Goal: Use online tool/utility: Use online tool/utility

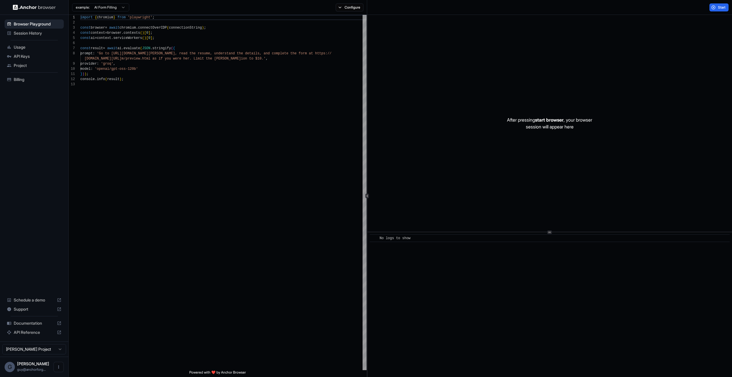
drag, startPoint x: 255, startPoint y: 139, endPoint x: 255, endPoint y: 135, distance: 3.7
click at [255, 138] on div "import { chromium } from 'playwright' ; const browser = await chromium . connec…" at bounding box center [223, 226] width 286 height 422
click at [715, 6] on button "Start" at bounding box center [718, 7] width 19 height 8
click at [260, 201] on div "import { chromium } from 'playwright' ; const browser = await chromium . connec…" at bounding box center [223, 226] width 286 height 422
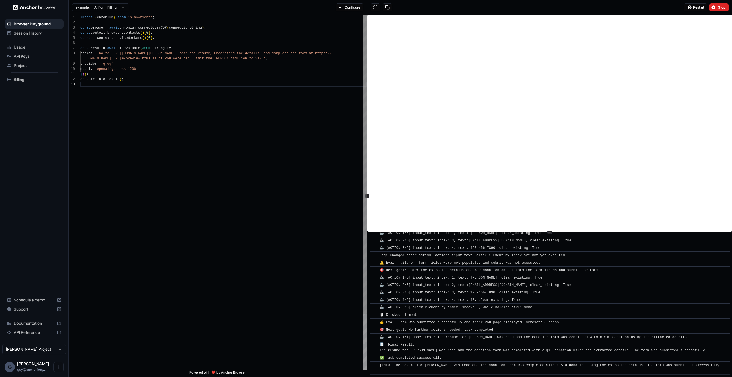
scroll to position [264, 0]
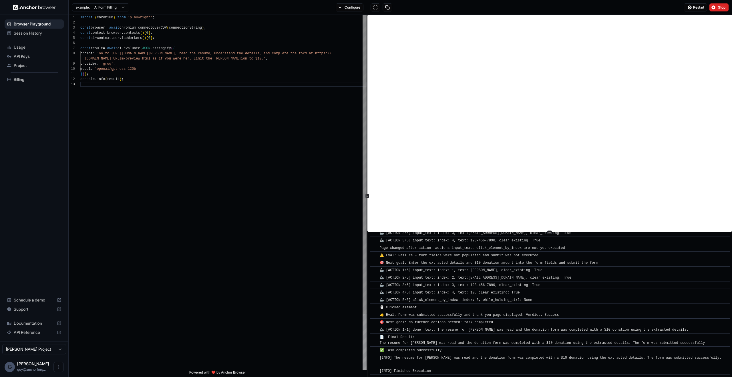
click at [140, 67] on div "import { chromium } from 'playwright' ; const browser = await chromium . connec…" at bounding box center [223, 226] width 286 height 422
click at [139, 64] on div "import { chromium } from 'playwright' ; const browser = await chromium . connec…" at bounding box center [223, 223] width 286 height 417
click at [323, 60] on div "import { chromium } from 'playwright' ; const browser = await chromium . connec…" at bounding box center [223, 221] width 286 height 412
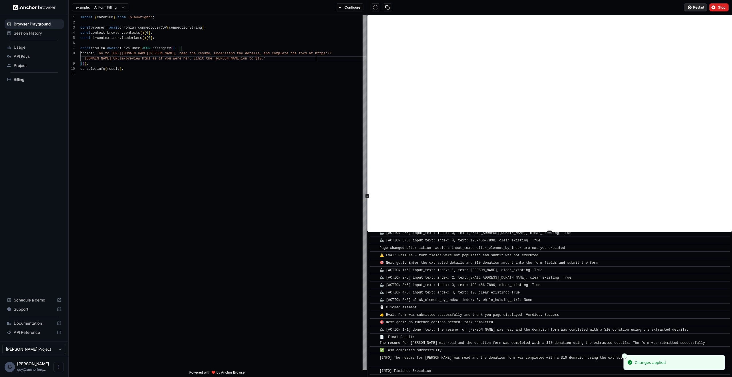
click at [696, 6] on span "Restart" at bounding box center [698, 7] width 11 height 5
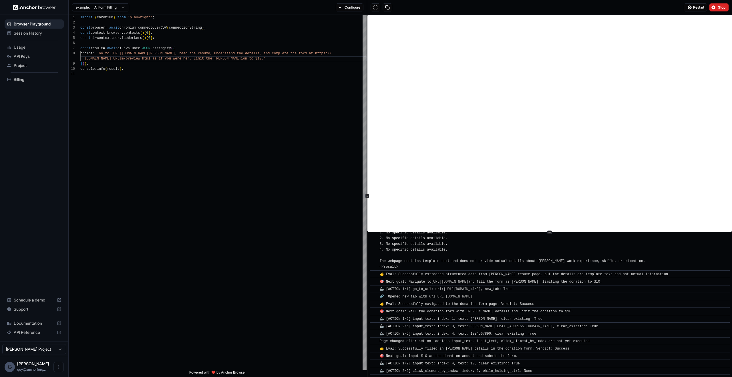
scroll to position [376, 0]
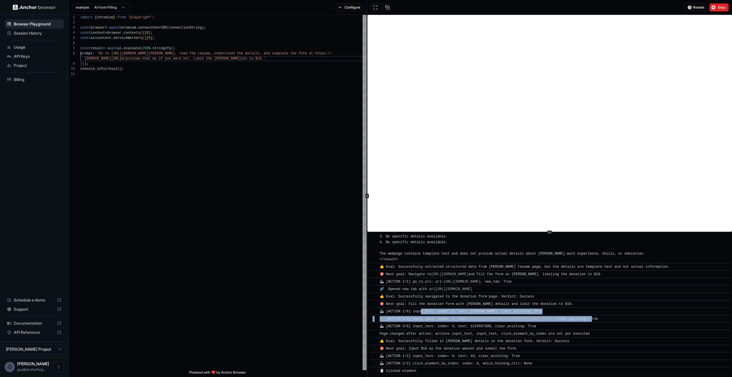
drag, startPoint x: 454, startPoint y: 315, endPoint x: 558, endPoint y: 320, distance: 103.6
click at [557, 320] on div "​ [INFO] Started Execution ​ 🚀 Task: Go to https://www.wix.com/demone2/nicol-ri…" at bounding box center [550, 116] width 360 height 516
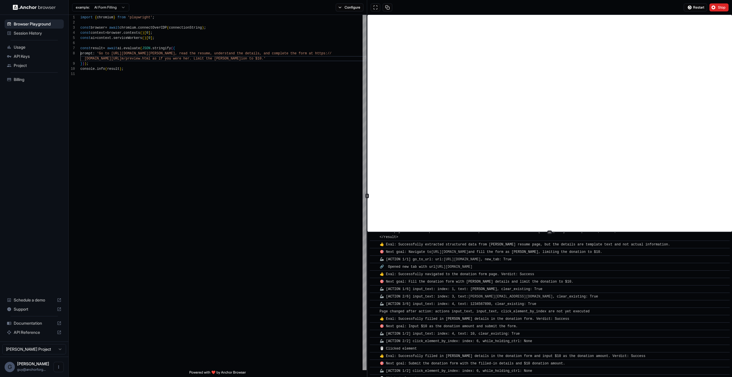
click at [577, 316] on div "👍 Eval: Successfully filled in Nicol Rider's details in the donation form. Verd…" at bounding box center [552, 319] width 344 height 6
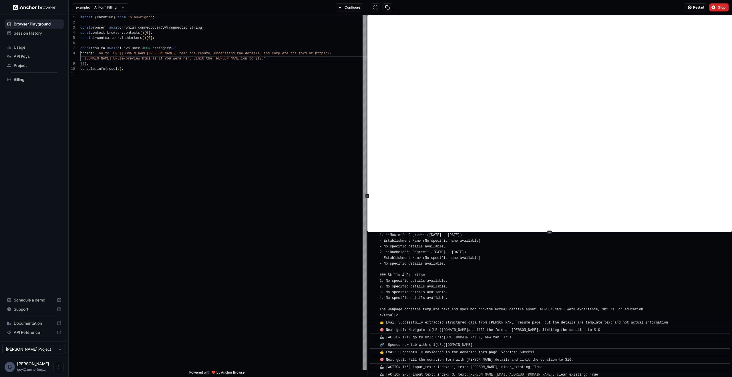
click at [513, 267] on div "​ [INFO] Started Execution ​ 🚀 Task: Go to https://www.wix.com/demone2/nicol-ri…" at bounding box center [550, 187] width 360 height 546
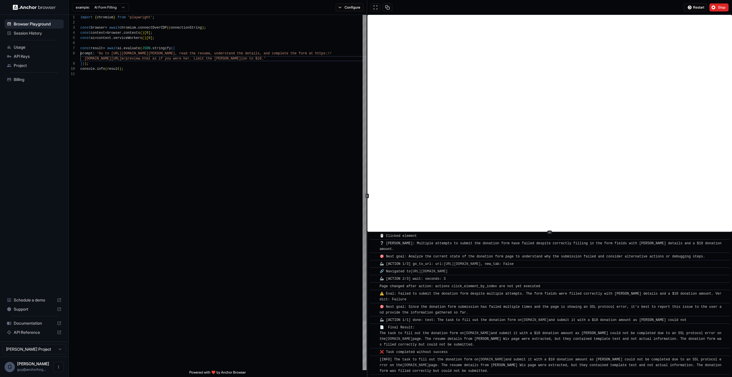
scroll to position [996, 0]
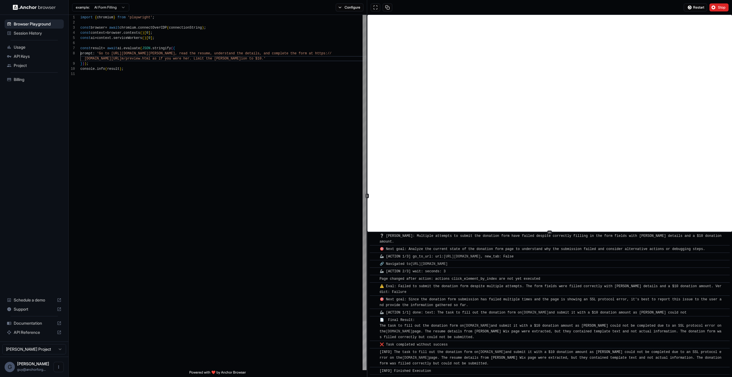
click at [300, 79] on div "import { chromium } from 'playwright' ; const browser = await chromium . connec…" at bounding box center [223, 221] width 286 height 412
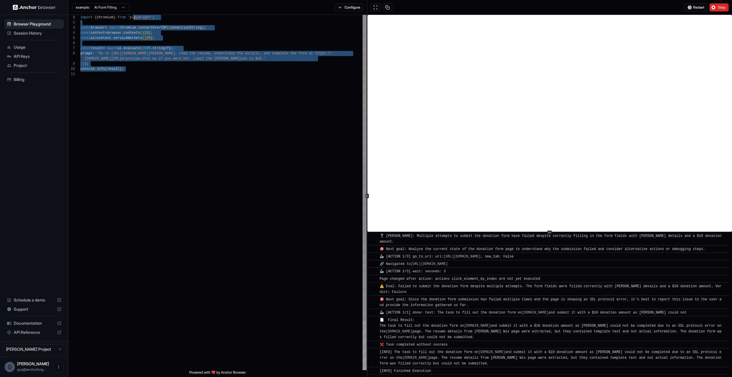
scroll to position [0, 0]
drag, startPoint x: 309, startPoint y: 204, endPoint x: 126, endPoint y: 11, distance: 266.5
click at [126, 15] on div "import { chromium } from 'playwright' ; const browser = await chromium . connec…" at bounding box center [223, 221] width 286 height 412
type textarea "**********"
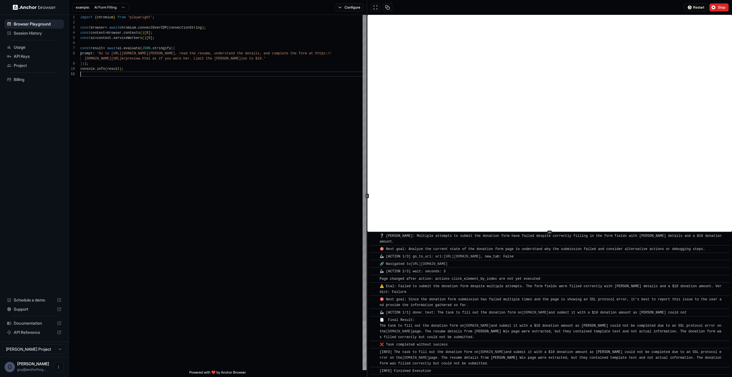
click at [204, 121] on div "import { chromium } from 'playwright' ; const browser = await chromium . connec…" at bounding box center [223, 221] width 286 height 412
drag, startPoint x: 518, startPoint y: 363, endPoint x: 491, endPoint y: 252, distance: 114.8
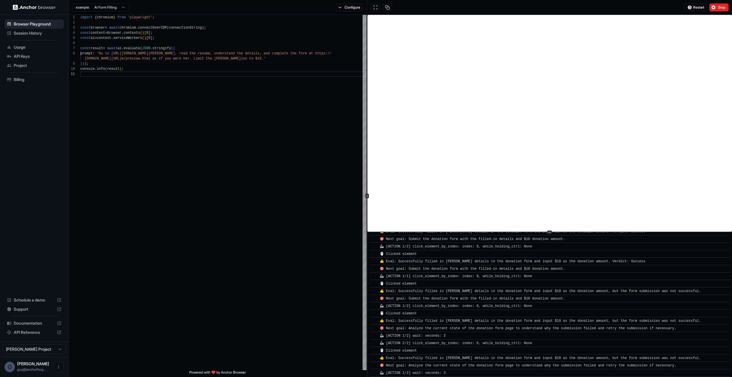
scroll to position [0, 0]
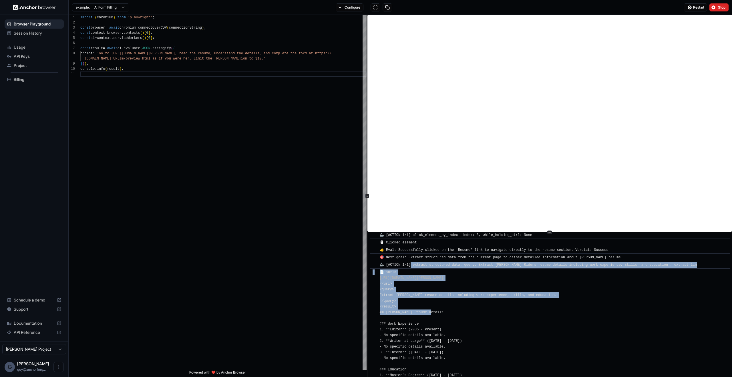
drag, startPoint x: 410, startPoint y: 262, endPoint x: 431, endPoint y: 314, distance: 55.9
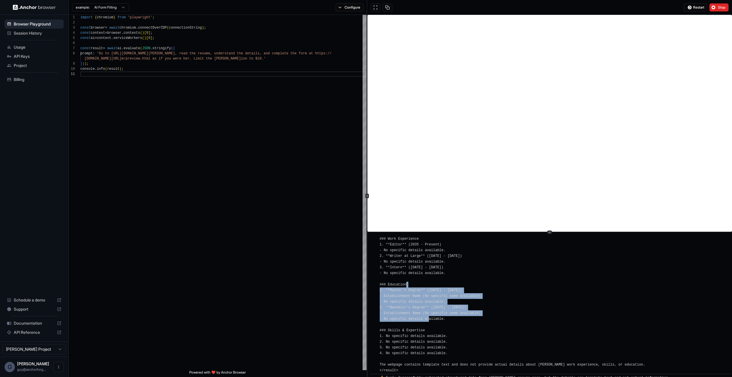
drag, startPoint x: 412, startPoint y: 287, endPoint x: 429, endPoint y: 319, distance: 36.1
click at [429, 322] on div "📄 <url> https://www.wix.com/demone2/nicol-rider/resume </url> <query> Extract N…" at bounding box center [513, 278] width 266 height 189
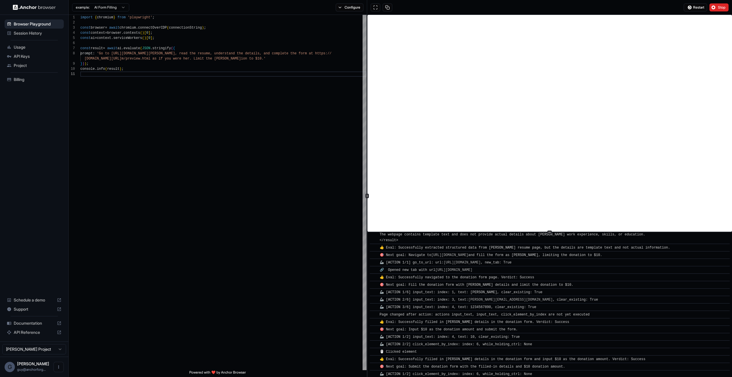
scroll to position [391, 0]
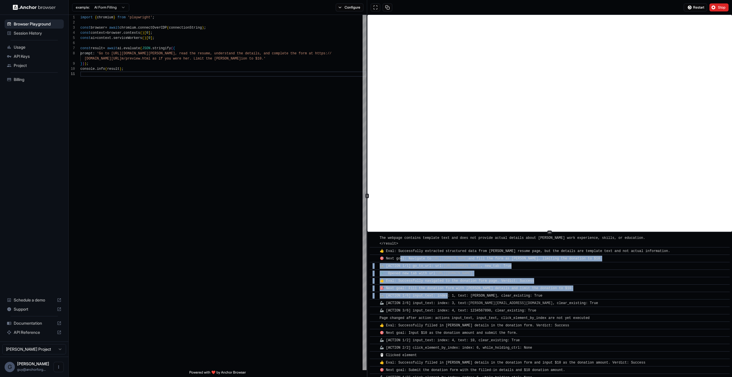
drag, startPoint x: 399, startPoint y: 256, endPoint x: 455, endPoint y: 292, distance: 66.3
click at [505, 277] on div "​ 👍 Eval: Successfully navigated to the donation form page. Verdict: Success" at bounding box center [550, 281] width 360 height 8
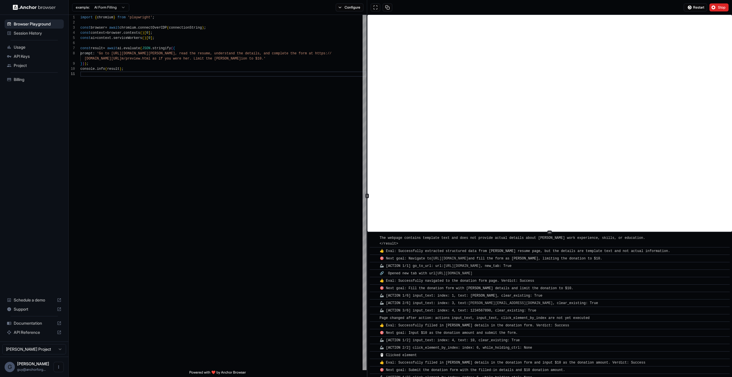
drag, startPoint x: 399, startPoint y: 289, endPoint x: 579, endPoint y: 311, distance: 180.9
click at [423, 306] on div "​ 🦾 [ACTION 2/6] input_text: index: 3, text: nicol.rider@example.com , clear_ex…" at bounding box center [550, 303] width 360 height 8
click at [424, 304] on span "🦾 [ACTION 2/6] input_text: index: 3, text: nicol.rider@example.com , clear_exis…" at bounding box center [489, 303] width 218 height 4
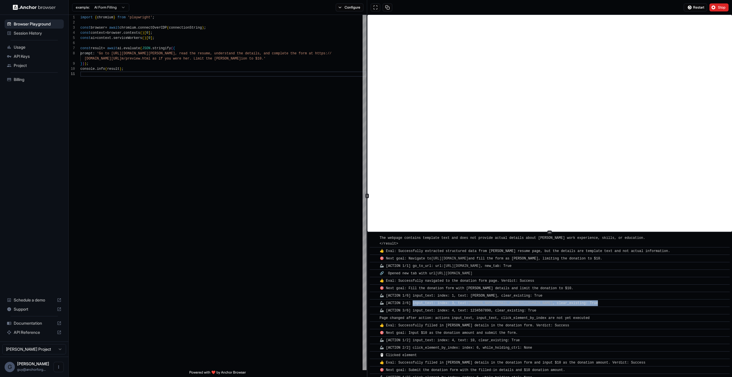
drag, startPoint x: 424, startPoint y: 304, endPoint x: 568, endPoint y: 305, distance: 143.8
click at [568, 305] on div "🦾 [ACTION 2/6] input_text: index: 3, text: nicol.rider@example.com , clear_exis…" at bounding box center [552, 303] width 344 height 6
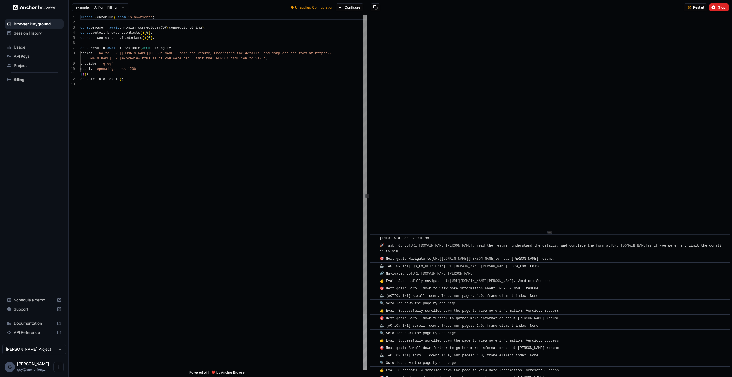
scroll to position [996, 0]
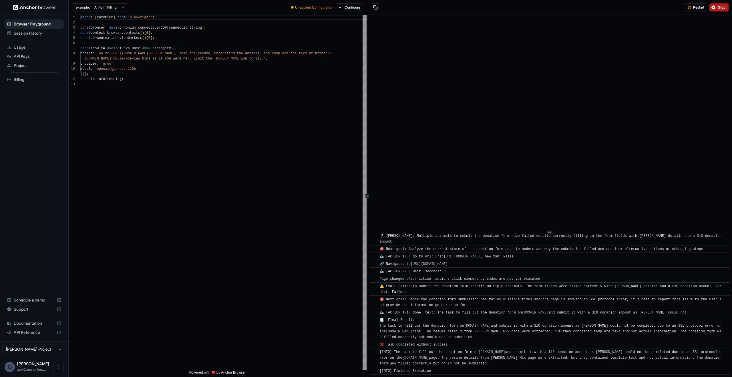
click at [720, 3] on button "Stop" at bounding box center [718, 7] width 19 height 8
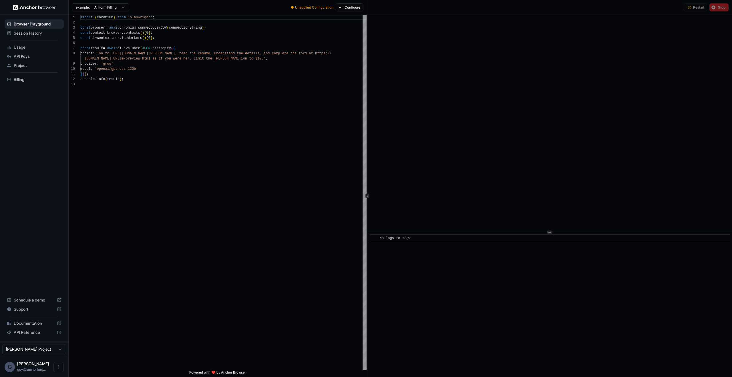
click at [369, 252] on div "​ No logs to show" at bounding box center [549, 304] width 365 height 145
drag, startPoint x: 361, startPoint y: 143, endPoint x: 799, endPoint y: 313, distance: 470.3
click at [732, 313] on html "Browser Playground Session History Usage API Keys Project Billing Schedule a de…" at bounding box center [366, 188] width 732 height 377
click at [224, 131] on div "import { chromium } from 'playwright' ; const browser = await chromium . connec…" at bounding box center [223, 226] width 286 height 422
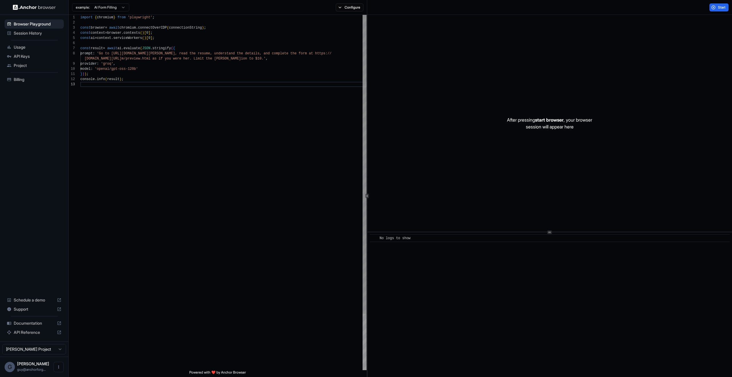
click at [170, 81] on div "import { chromium } from 'playwright' ; const browser = await chromium . connec…" at bounding box center [223, 226] width 286 height 422
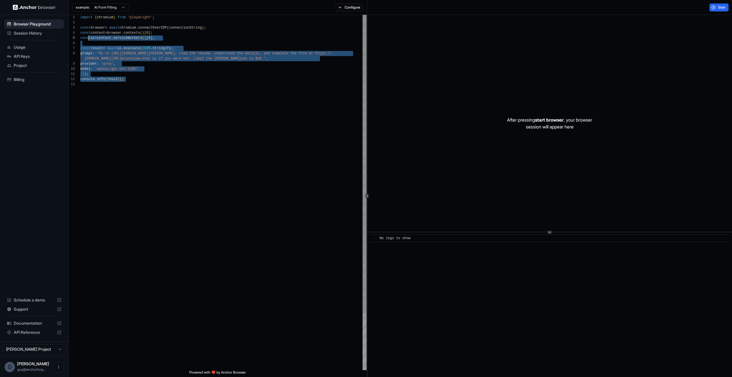
drag, startPoint x: 160, startPoint y: 133, endPoint x: 78, endPoint y: 26, distance: 134.3
click at [80, 26] on div "import { chromium } from 'playwright' ; const browser = await chromium . connec…" at bounding box center [223, 226] width 286 height 422
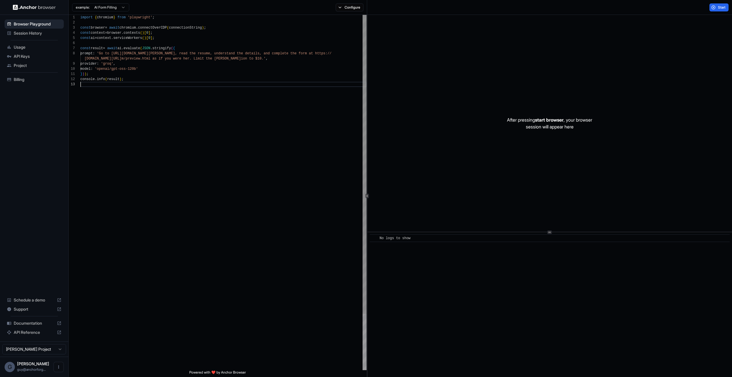
scroll to position [15, 0]
click at [152, 137] on div "import { chromium } from 'playwright' ; const browser = await chromium . connec…" at bounding box center [223, 226] width 286 height 422
click at [149, 139] on div "import { chromium } from 'playwright' ; const browser = await chromium . connec…" at bounding box center [223, 226] width 286 height 422
click at [228, 204] on div "import { chromium } from 'playwright' ; const browser = await chromium . connec…" at bounding box center [223, 226] width 286 height 422
type textarea "**********"
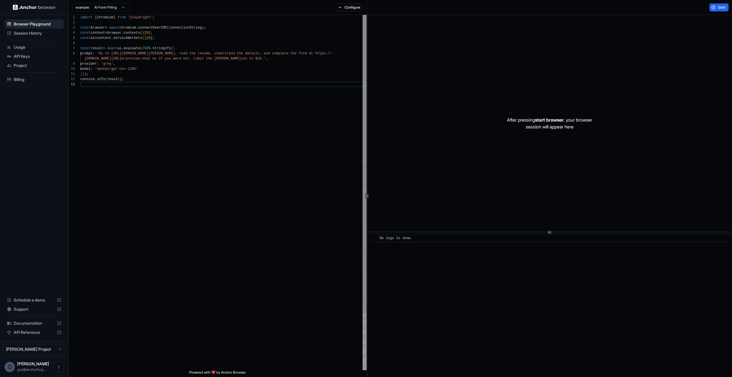
scroll to position [26, 0]
click at [135, 41] on div "import { chromium } from 'playwright' ; const browser = await chromium . connec…" at bounding box center [223, 226] width 286 height 422
click at [189, 65] on div "import { chromium } from 'playwright' ; const browser = await chromium . connec…" at bounding box center [223, 226] width 286 height 422
click at [171, 54] on div "import { chromium } from 'playwright' ; const browser = await chromium . connec…" at bounding box center [223, 226] width 286 height 422
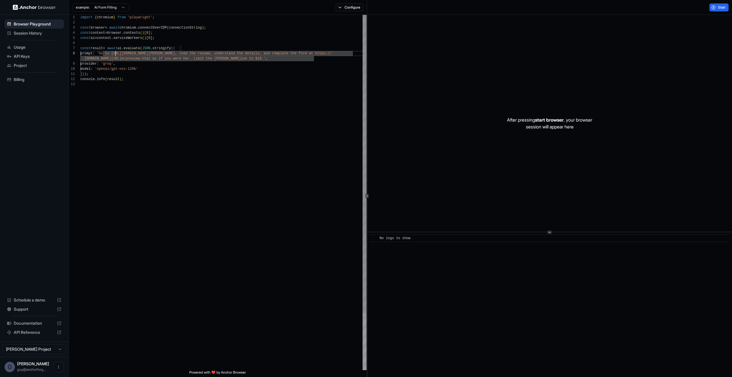
click at [116, 55] on div "import { chromium } from 'playwright' ; const browser = await chromium . connec…" at bounding box center [223, 226] width 286 height 422
click at [119, 53] on div "import { chromium } from 'playwright' ; const browser = await chromium . connec…" at bounding box center [223, 226] width 286 height 422
drag, startPoint x: 119, startPoint y: 53, endPoint x: 190, endPoint y: 51, distance: 70.7
click at [190, 51] on div "import { chromium } from 'playwright' ; const browser = await chromium . connec…" at bounding box center [223, 226] width 286 height 422
click at [27, 39] on ul "Browser Playground Session History Usage API Keys Project Billing" at bounding box center [34, 51] width 64 height 69
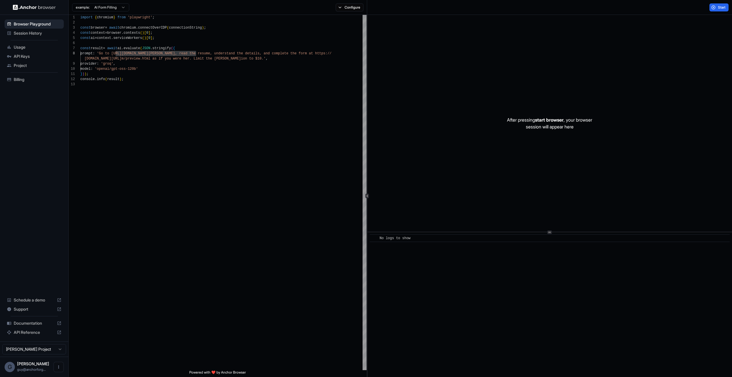
click at [45, 39] on ul "Browser Playground Session History Usage API Keys Project Billing" at bounding box center [34, 51] width 64 height 69
click at [47, 37] on div "Session History" at bounding box center [34, 33] width 59 height 9
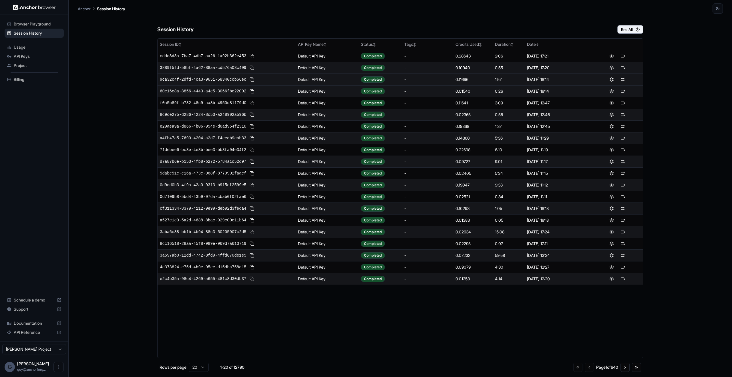
click at [191, 83] on td "9ca32c4f-2dfd-4ca3-9651-58340ccb56ec" at bounding box center [227, 79] width 138 height 12
click at [195, 80] on span "9ca32c4f-2dfd-4ca3-9651-58340ccb56ec" at bounding box center [203, 80] width 86 height 6
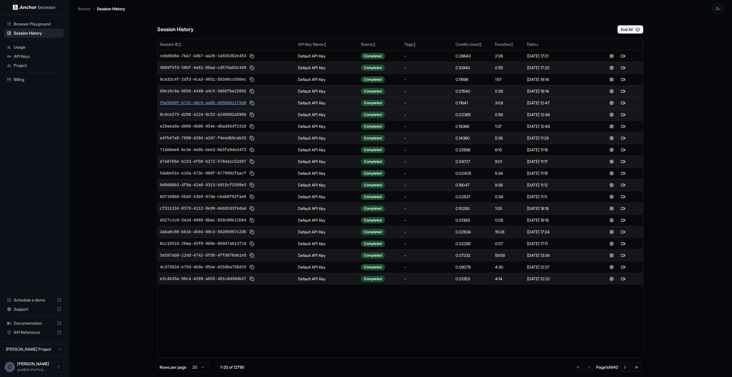
click at [223, 101] on span "f0a5b89f-b732-48c9-aa8b-4950d81179d0" at bounding box center [203, 103] width 86 height 6
click at [623, 117] on button at bounding box center [623, 114] width 7 height 7
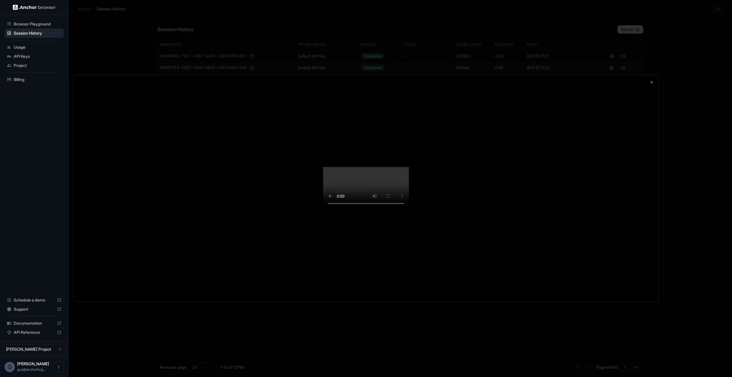
click at [703, 194] on div at bounding box center [366, 188] width 732 height 377
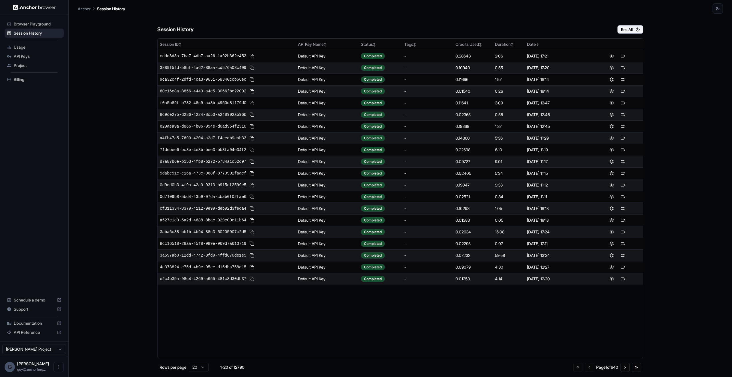
drag, startPoint x: 634, startPoint y: 162, endPoint x: 628, endPoint y: 161, distance: 5.9
click at [633, 162] on div at bounding box center [617, 161] width 47 height 7
click at [622, 161] on button at bounding box center [623, 161] width 7 height 7
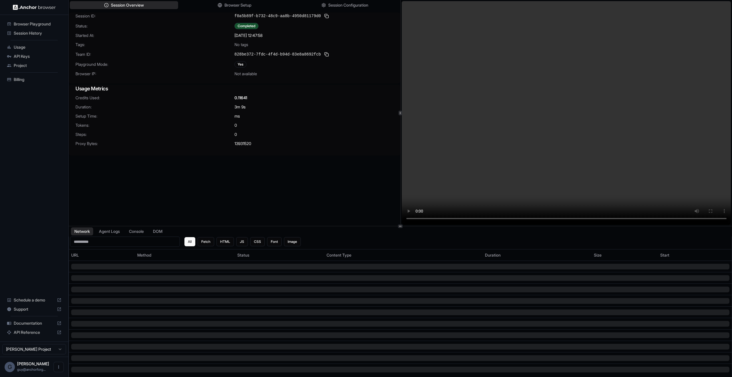
click at [511, 218] on video at bounding box center [566, 113] width 329 height 224
